Goal: Task Accomplishment & Management: Manage account settings

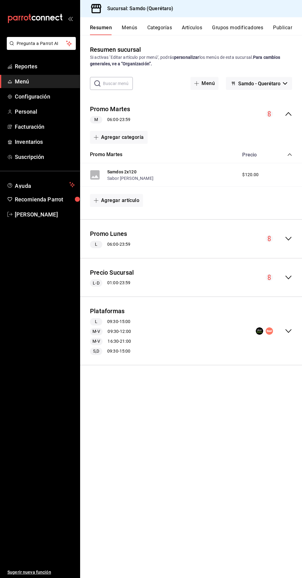
click at [239, 308] on div "Plataformas L 09:30 - 15:00 M-V 09:30 - 12:00 M-V 16:30 - 21:00 S,D 09:30 - 15:…" at bounding box center [191, 331] width 222 height 58
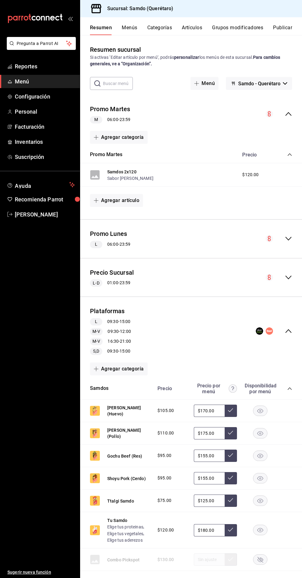
click at [127, 27] on button "Menús" at bounding box center [129, 30] width 15 height 10
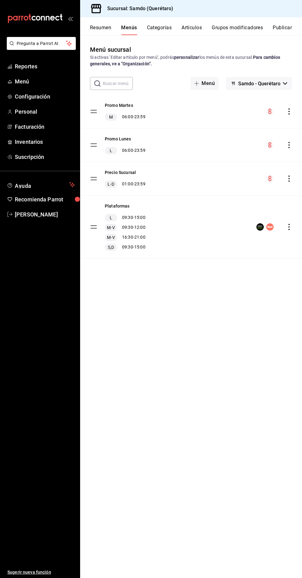
click at [240, 224] on div "Plataformas L 09:30 - 15:00 M-V 09:30 - 12:00 M-V 16:30 - 21:00 S,D 09:30 - 15:…" at bounding box center [191, 227] width 222 height 63
click at [204, 220] on div "Plataformas L 09:30 - 15:00 M-V 09:30 - 12:00 M-V 16:30 - 21:00 S,D 09:30 - 15:…" at bounding box center [191, 227] width 222 height 63
click at [212, 224] on div "Plataformas L 09:30 - 15:00 M-V 09:30 - 12:00 M-V 16:30 - 21:00 S,D 09:30 - 15:…" at bounding box center [191, 227] width 222 height 63
click at [274, 230] on div "Plataformas L 09:30 - 15:00 M-V 09:30 - 12:00 M-V 16:30 - 21:00 S,D 09:30 - 15:…" at bounding box center [191, 227] width 222 height 63
click at [185, 217] on div "Plataformas L 09:30 - 15:00 M-V 09:30 - 12:00 M-V 16:30 - 21:00 S,D 09:30 - 15:…" at bounding box center [191, 227] width 222 height 63
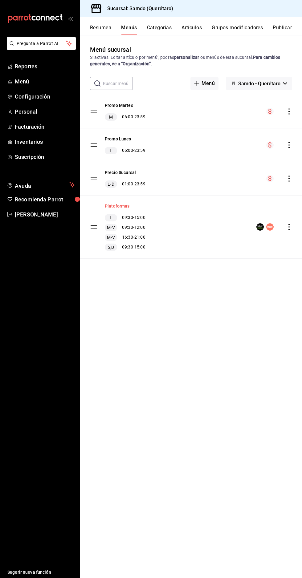
click at [123, 203] on button "Plataformas" at bounding box center [117, 206] width 25 height 6
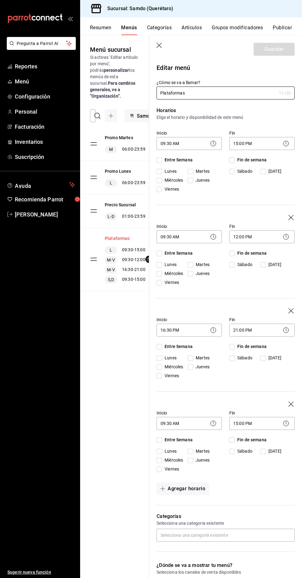
checkbox input "true"
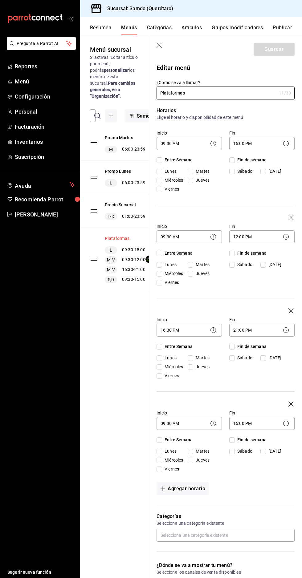
checkbox input "true"
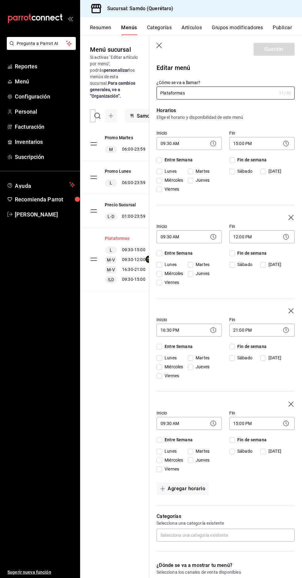
checkbox input "true"
click at [159, 46] on icon "button" at bounding box center [158, 45] width 5 height 5
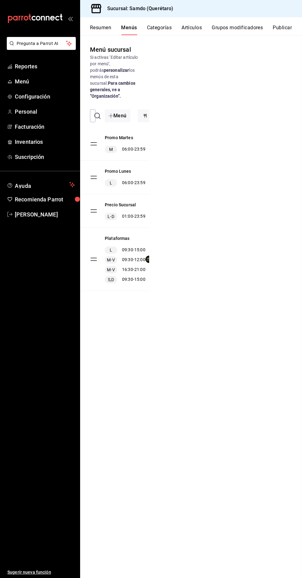
checkbox input "false"
type input "1758568973327"
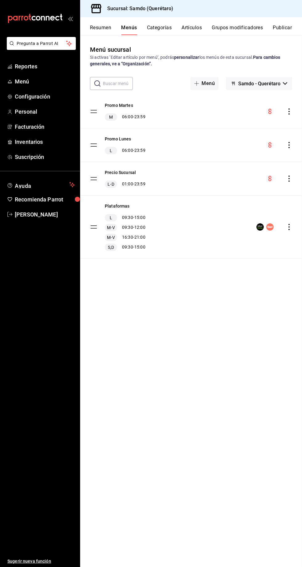
checkbox input "false"
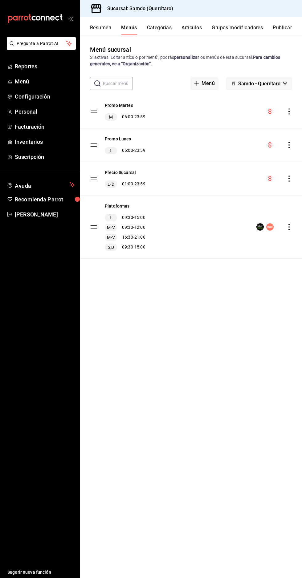
click at [268, 226] on circle "menu-maker-table" at bounding box center [269, 226] width 7 height 7
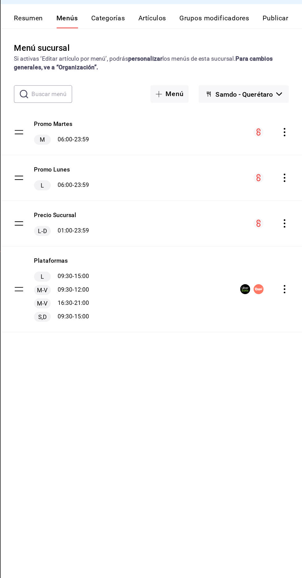
click at [242, 214] on div "Plataformas L 09:30 - 15:00 M-V 09:30 - 12:00 M-V 16:30 - 21:00 S,D 09:30 - 15:…" at bounding box center [191, 227] width 222 height 63
click at [247, 209] on div "Plataformas L 09:30 - 15:00 M-V 09:30 - 12:00 M-V 16:30 - 21:00 S,D 09:30 - 15:…" at bounding box center [191, 227] width 222 height 63
click at [267, 238] on div "Plataformas L 09:30 - 15:00 M-V 09:30 - 12:00 M-V 16:30 - 21:00 S,D 09:30 - 15:…" at bounding box center [191, 227] width 222 height 63
click at [108, 25] on button "Resumen" at bounding box center [100, 30] width 21 height 10
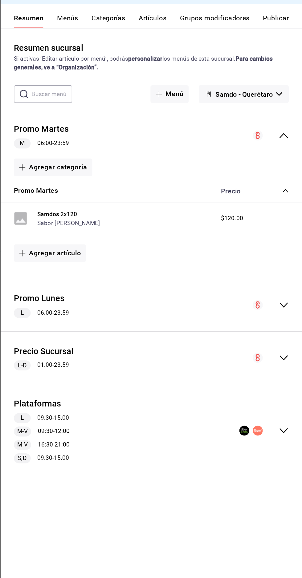
click at [260, 323] on div "Plataformas L 09:30 - 15:00 M-V 09:30 - 12:00 M-V 16:30 - 21:00 S,D 09:30 - 15:…" at bounding box center [191, 331] width 222 height 58
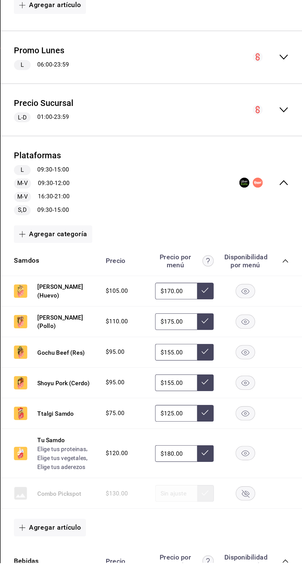
scroll to position [34, 0]
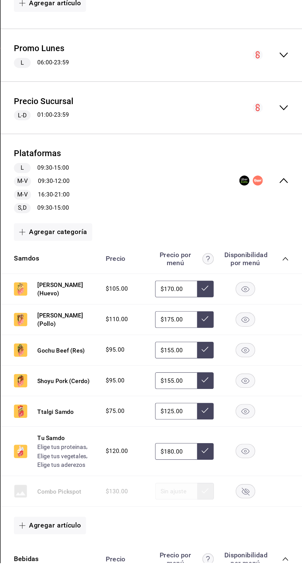
click at [262, 442] on rect "button" at bounding box center [260, 443] width 14 height 10
click at [260, 443] on rect "button" at bounding box center [260, 443] width 14 height 10
click at [262, 419] on rect "button" at bounding box center [260, 421] width 14 height 10
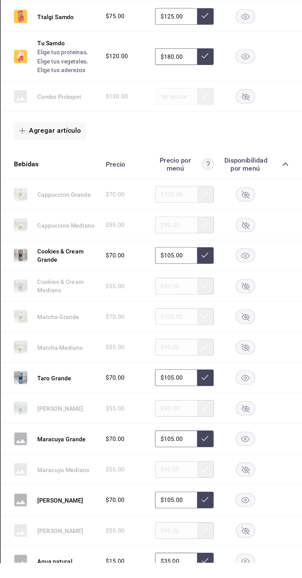
scroll to position [330, 0]
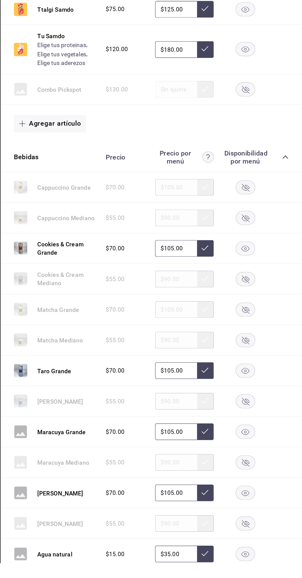
click at [261, 435] on rect "button" at bounding box center [260, 436] width 14 height 10
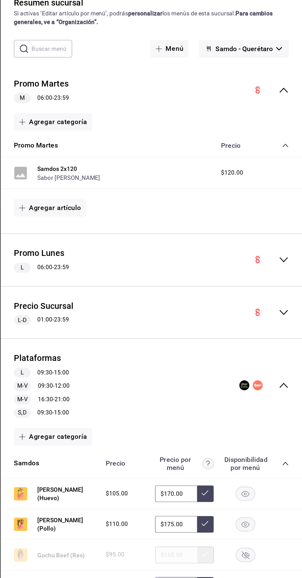
scroll to position [0, 0]
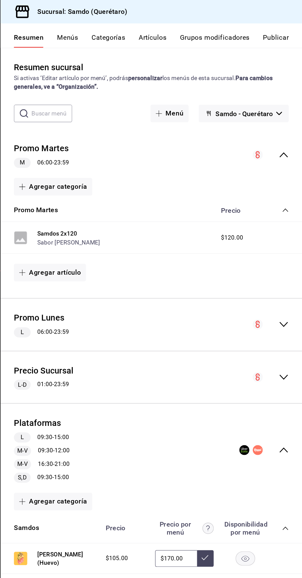
click at [280, 31] on button "Publicar" at bounding box center [282, 30] width 19 height 10
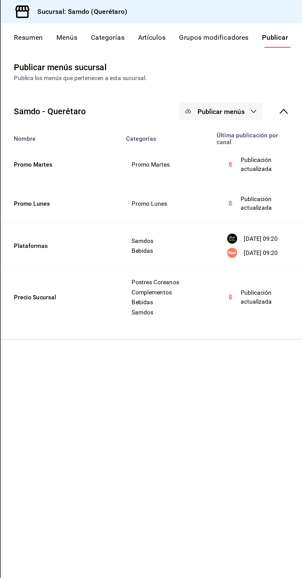
click at [254, 87] on button "Publicar menús" at bounding box center [242, 81] width 62 height 13
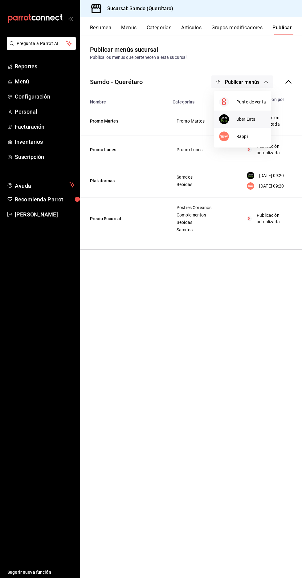
click at [254, 119] on span "Uber Eats" at bounding box center [251, 119] width 30 height 6
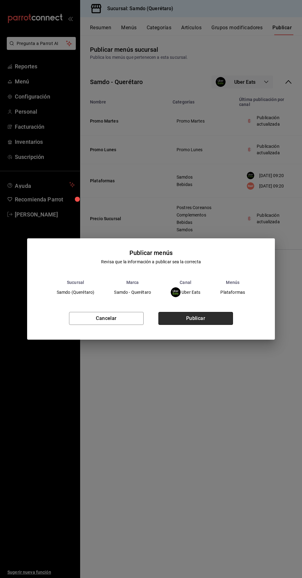
click at [209, 317] on button "Publicar" at bounding box center [195, 318] width 75 height 13
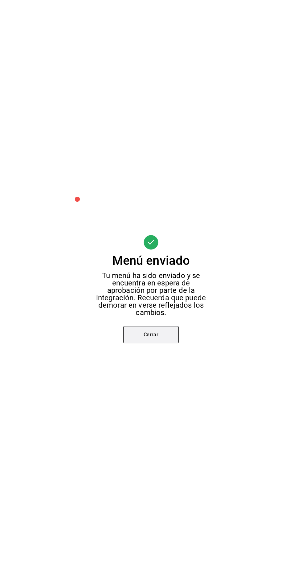
click at [154, 332] on button "Cerrar" at bounding box center [150, 334] width 55 height 17
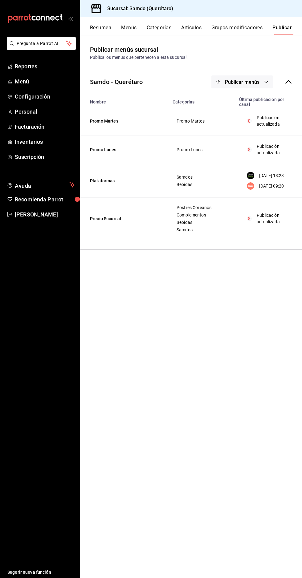
click at [249, 81] on span "Publicar menús" at bounding box center [242, 82] width 34 height 6
click at [249, 138] on span "Rappi" at bounding box center [251, 136] width 30 height 6
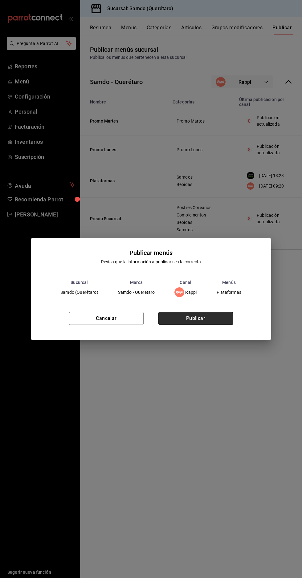
click at [227, 315] on button "Publicar" at bounding box center [195, 318] width 75 height 13
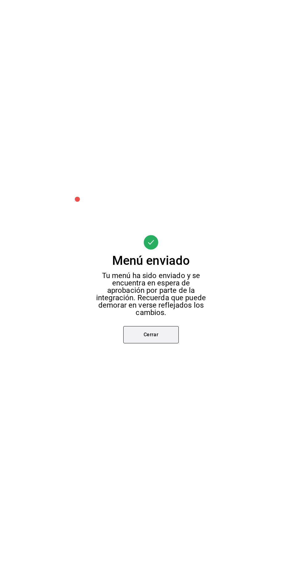
click at [166, 338] on button "Cerrar" at bounding box center [150, 334] width 55 height 17
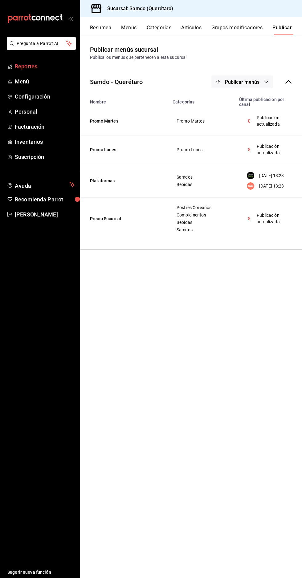
click at [54, 63] on span "Reportes" at bounding box center [45, 66] width 60 height 8
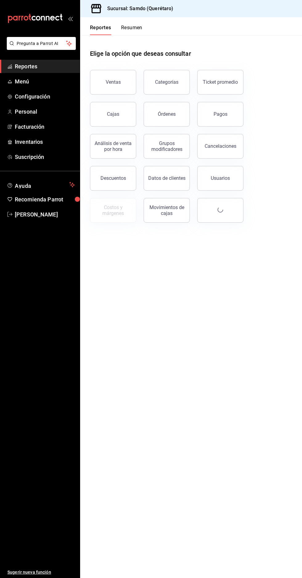
scroll to position [21, 0]
